Goal: Contribute content: Add original content to the website for others to see

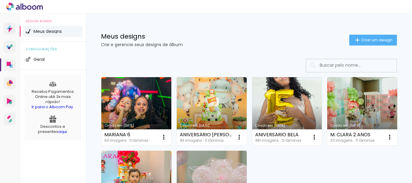
click at [145, 105] on link "Criado em [DATE]" at bounding box center [136, 111] width 70 height 68
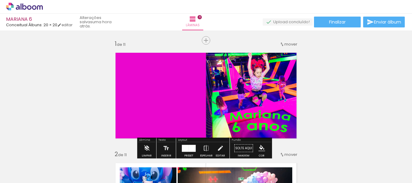
click at [0, 0] on span "Adicionar Fotos" at bounding box center [0, 0] width 0 height 0
click at [0, 0] on input "file" at bounding box center [0, 0] width 0 height 0
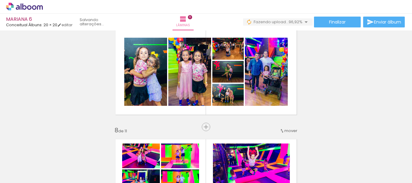
scroll to position [664, 0]
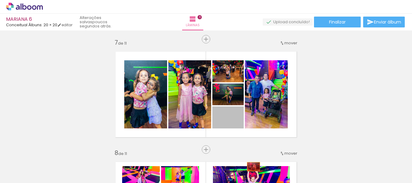
drag, startPoint x: 237, startPoint y: 124, endPoint x: 251, endPoint y: 167, distance: 45.0
click at [251, 167] on quentale-workspace at bounding box center [206, 91] width 412 height 183
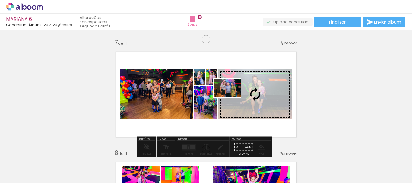
drag, startPoint x: 365, startPoint y: 168, endPoint x: 232, endPoint y: 96, distance: 151.2
click at [232, 96] on quentale-workspace at bounding box center [206, 91] width 412 height 183
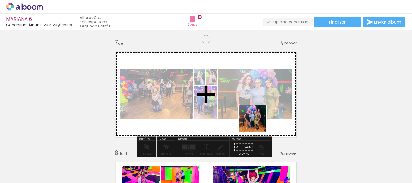
drag, startPoint x: 389, startPoint y: 167, endPoint x: 278, endPoint y: 84, distance: 138.1
click at [230, 106] on quentale-workspace at bounding box center [206, 91] width 412 height 183
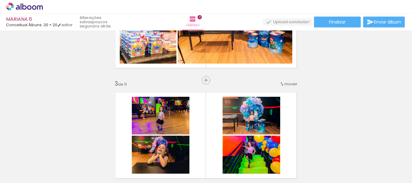
scroll to position [0, 0]
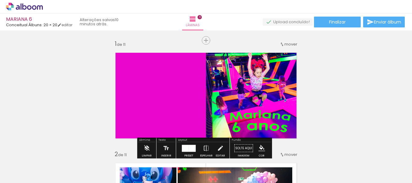
scroll to position [0, 1835]
